Goal: Transaction & Acquisition: Purchase product/service

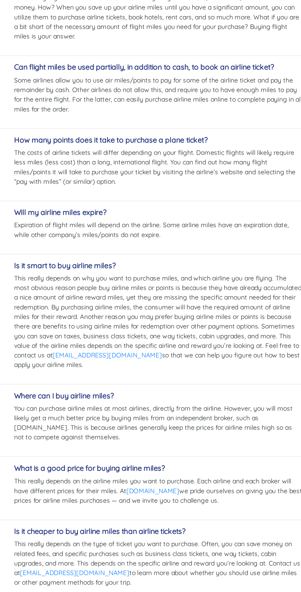
scroll to position [1279, 0]
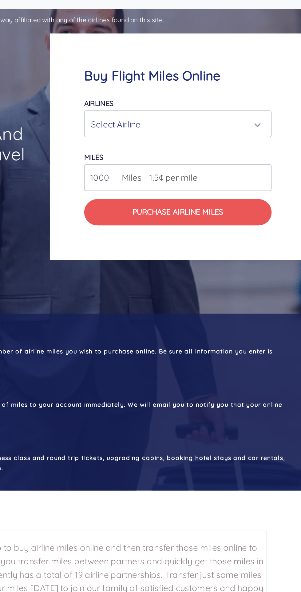
click at [248, 84] on div "Select Airline" at bounding box center [226, 87] width 96 height 12
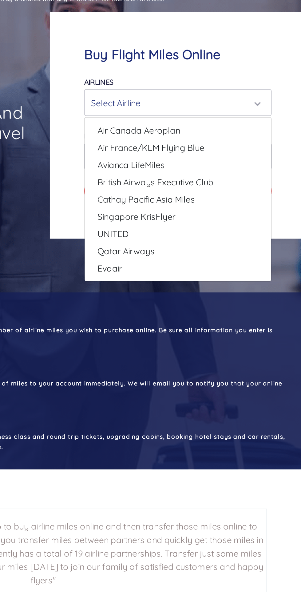
click at [217, 83] on div "Select Airline" at bounding box center [226, 87] width 96 height 12
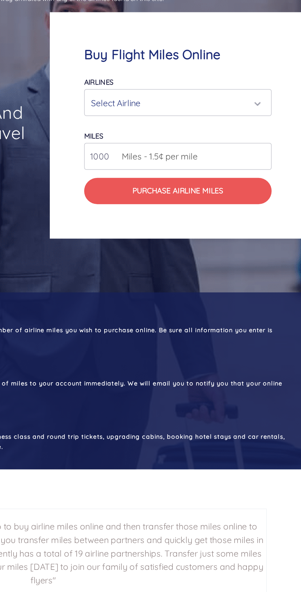
click at [271, 90] on div "Select Airline" at bounding box center [226, 87] width 96 height 12
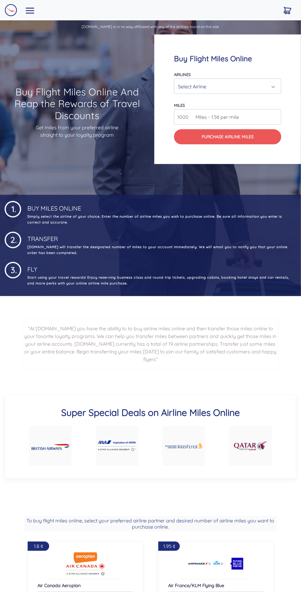
click at [264, 116] on input "1000" at bounding box center [227, 116] width 107 height 15
type input "3000"
click at [262, 85] on div "Select Airline" at bounding box center [226, 87] width 96 height 12
